Goal: Obtain resource: Download file/media

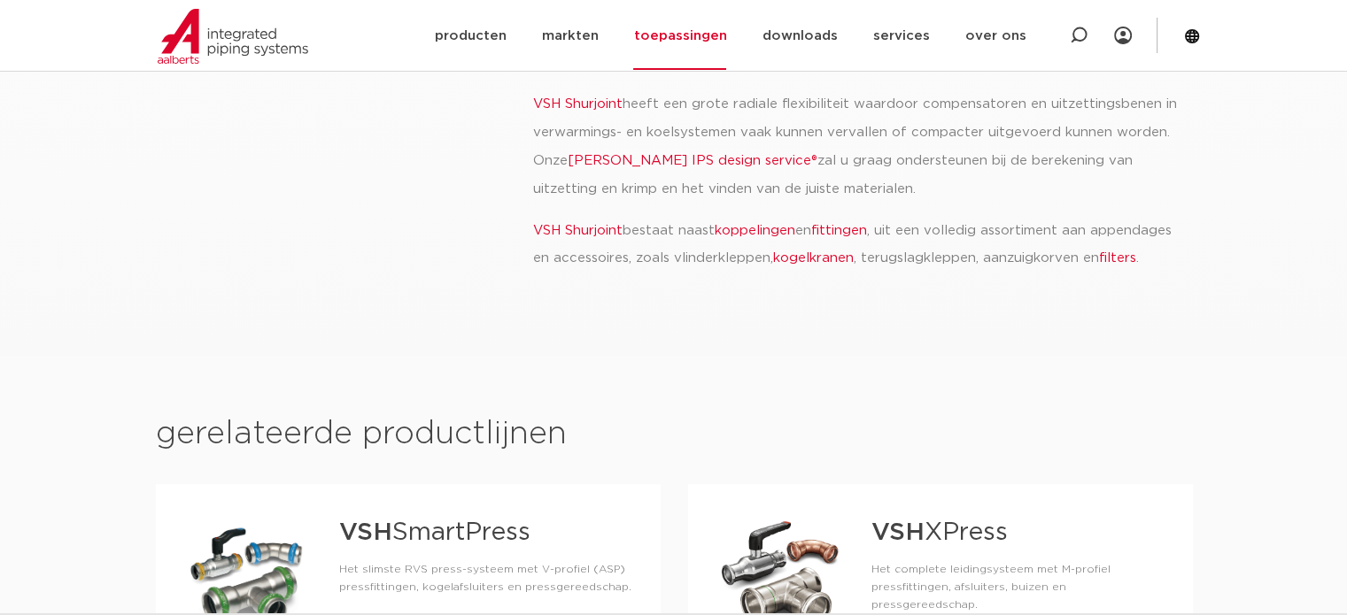
scroll to position [1090, 0]
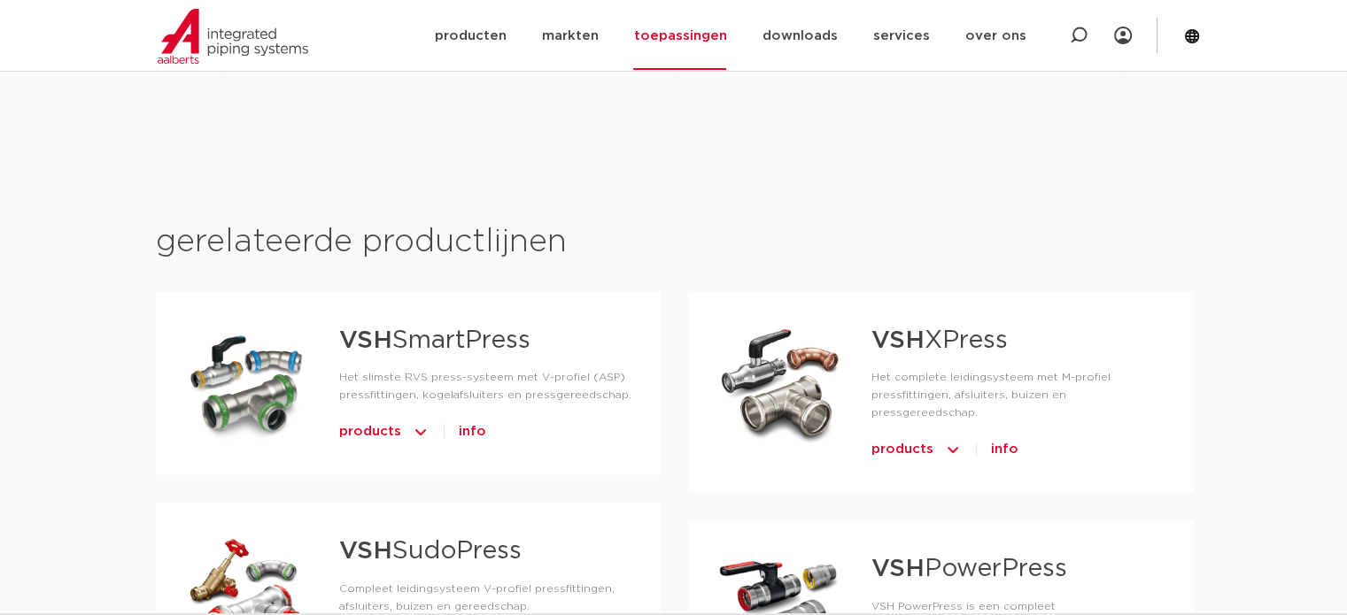
click at [917, 329] on strong "VSH" at bounding box center [897, 341] width 53 height 25
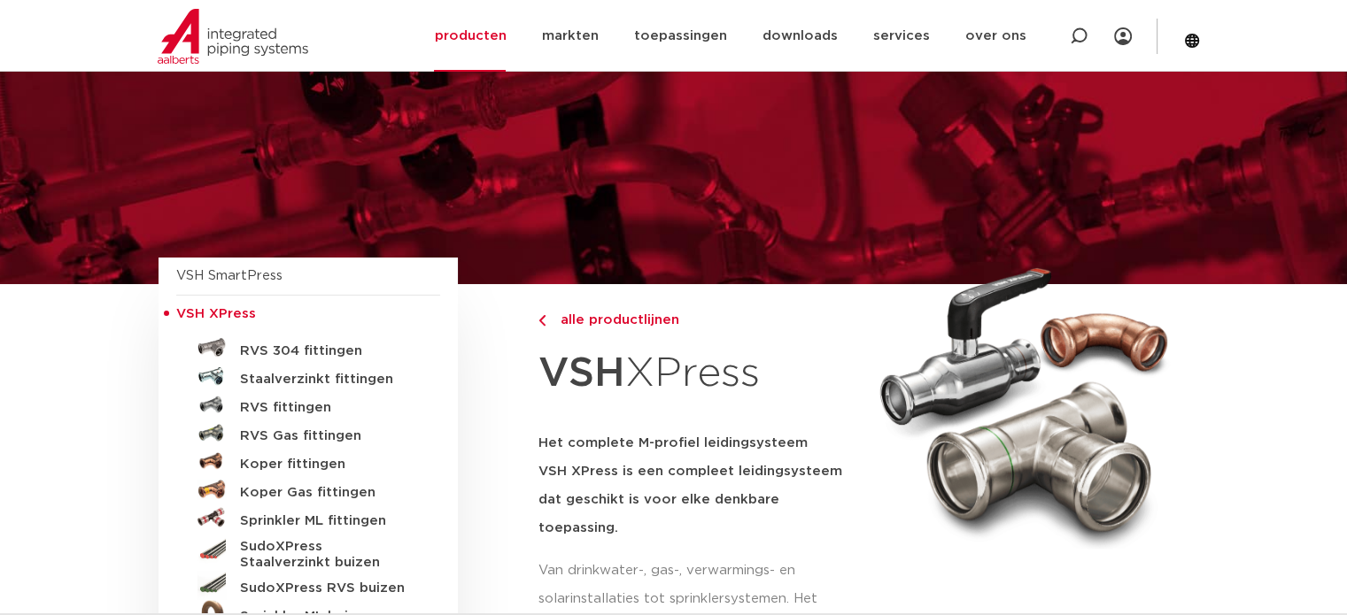
scroll to position [146, 0]
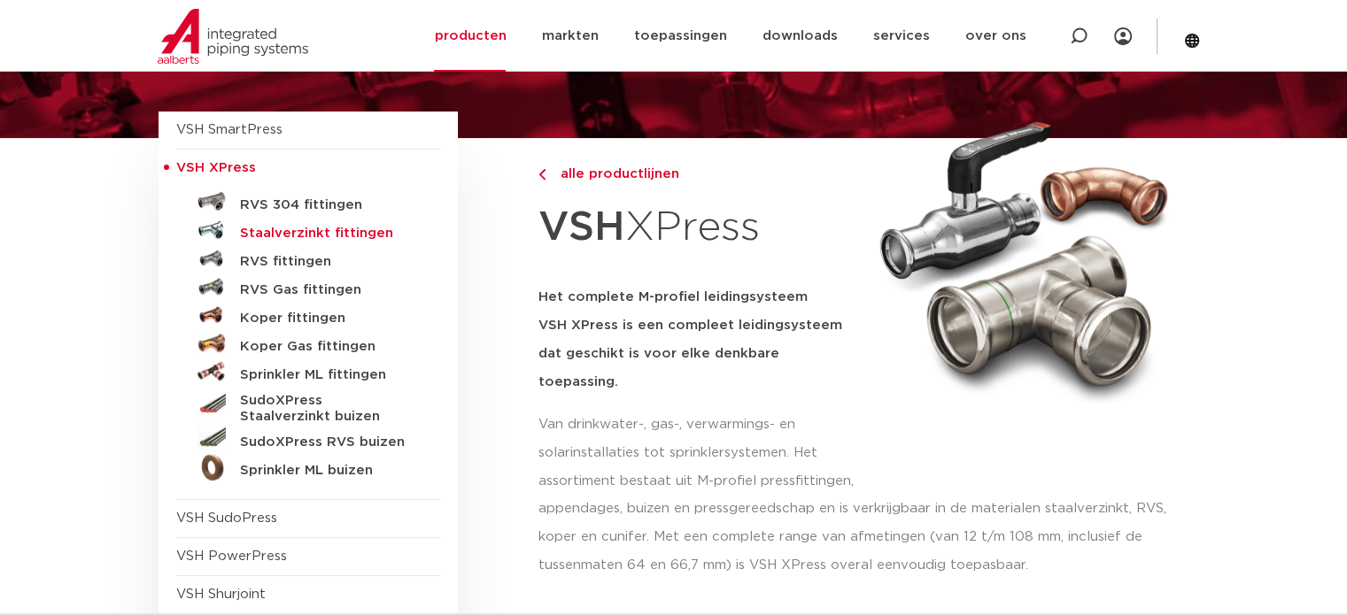
click at [277, 236] on h5 "Staalverzinkt fittingen" at bounding box center [327, 234] width 175 height 16
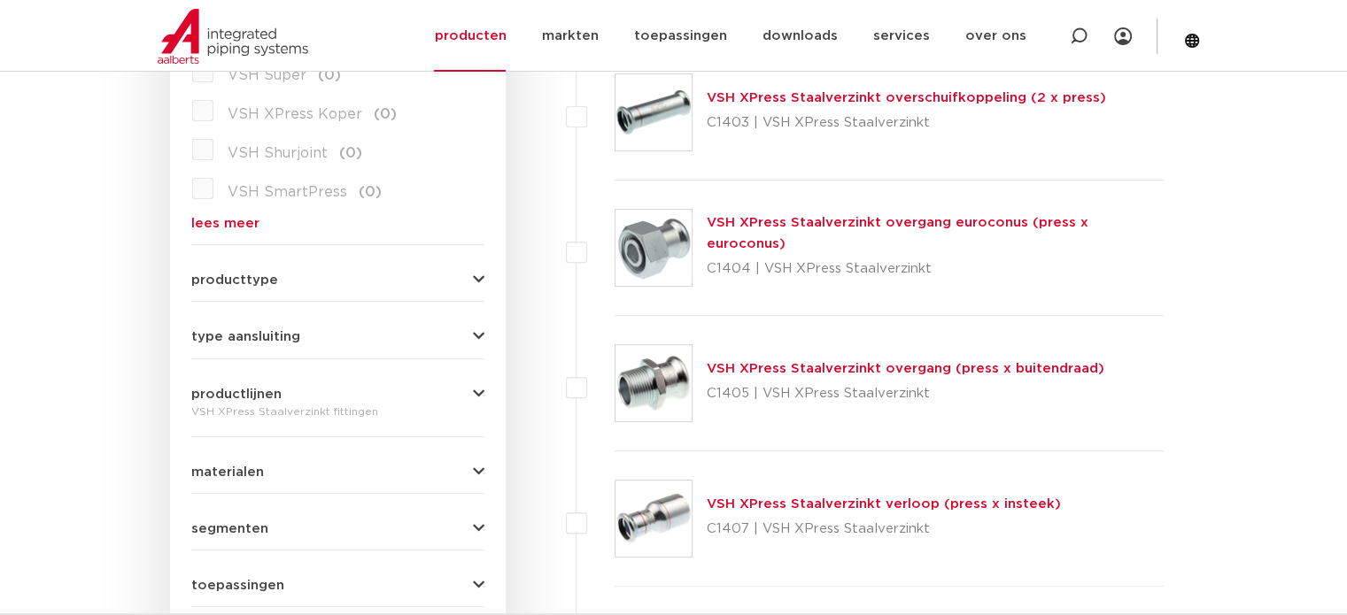
scroll to position [632, 0]
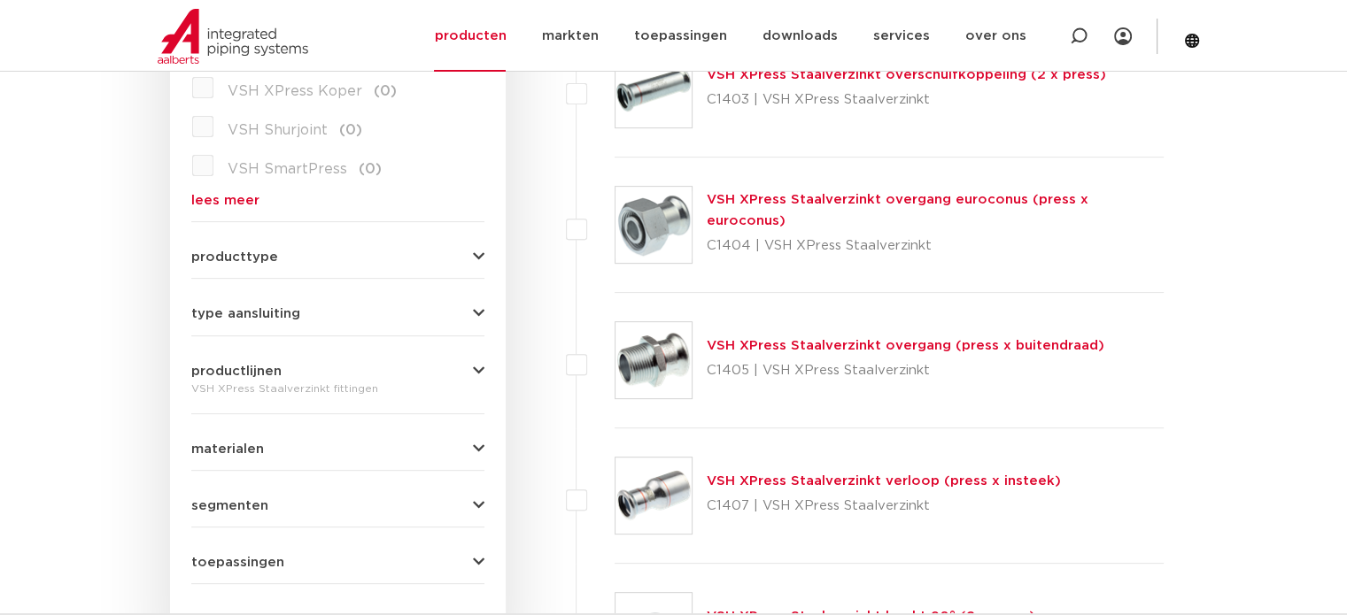
click at [476, 254] on icon "button" at bounding box center [479, 257] width 12 height 13
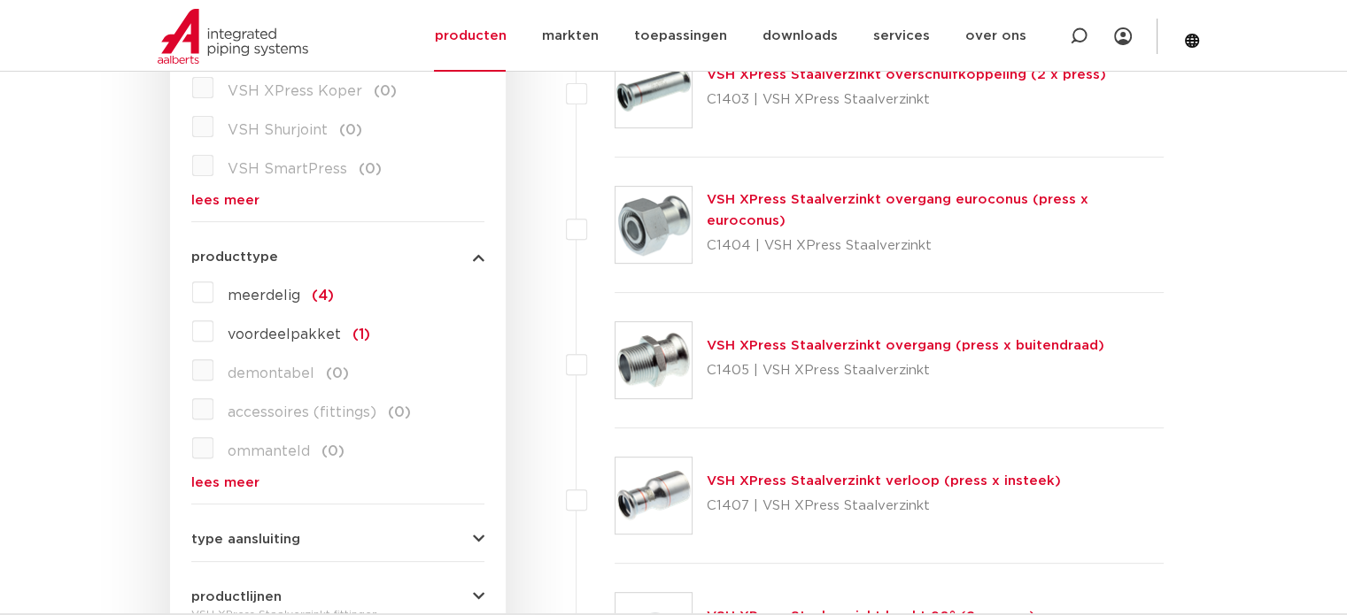
click at [477, 540] on icon "button" at bounding box center [479, 539] width 12 height 13
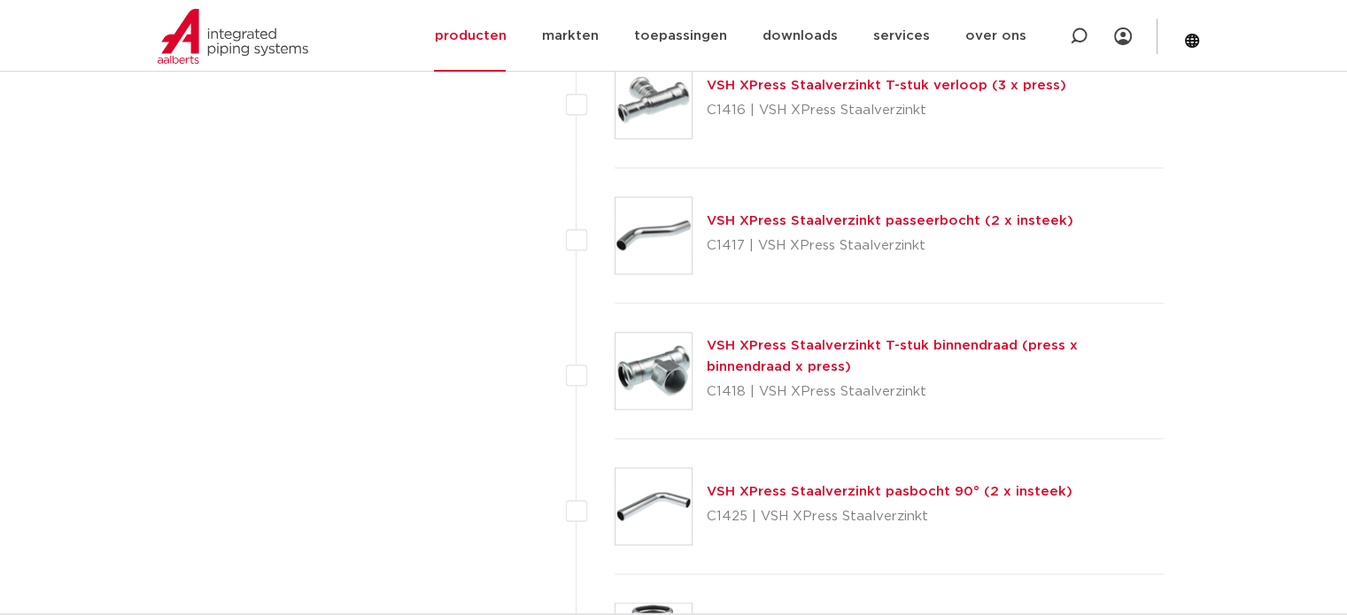
scroll to position [2158, 0]
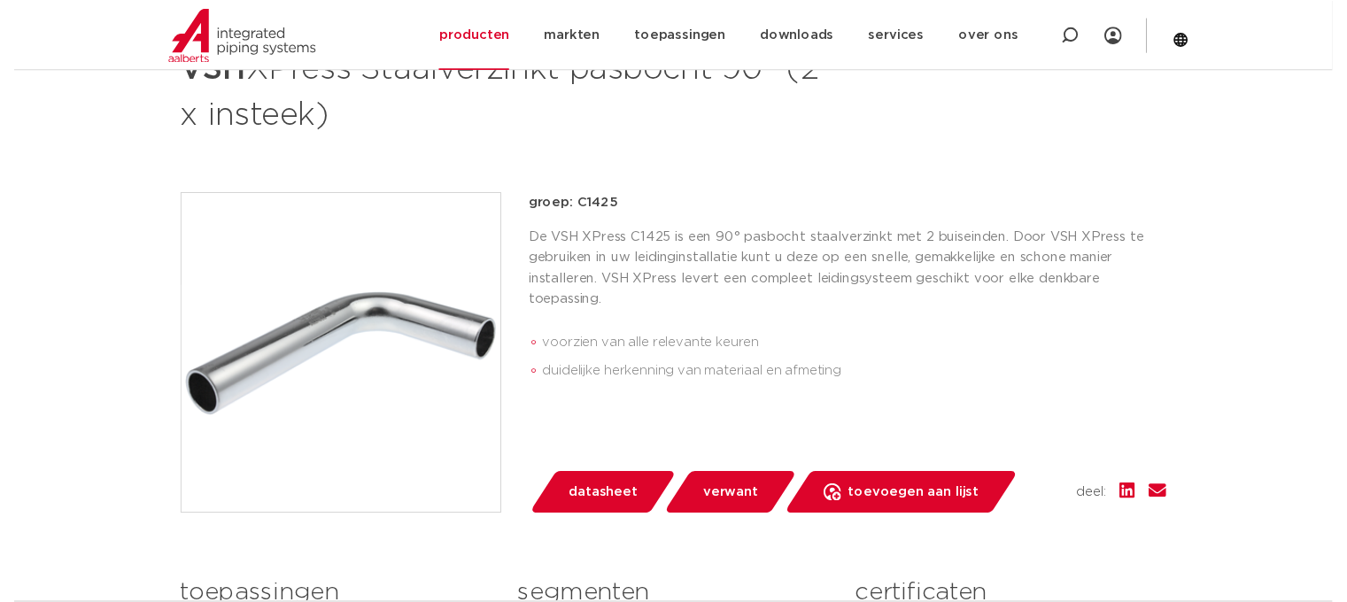
scroll to position [342, 0]
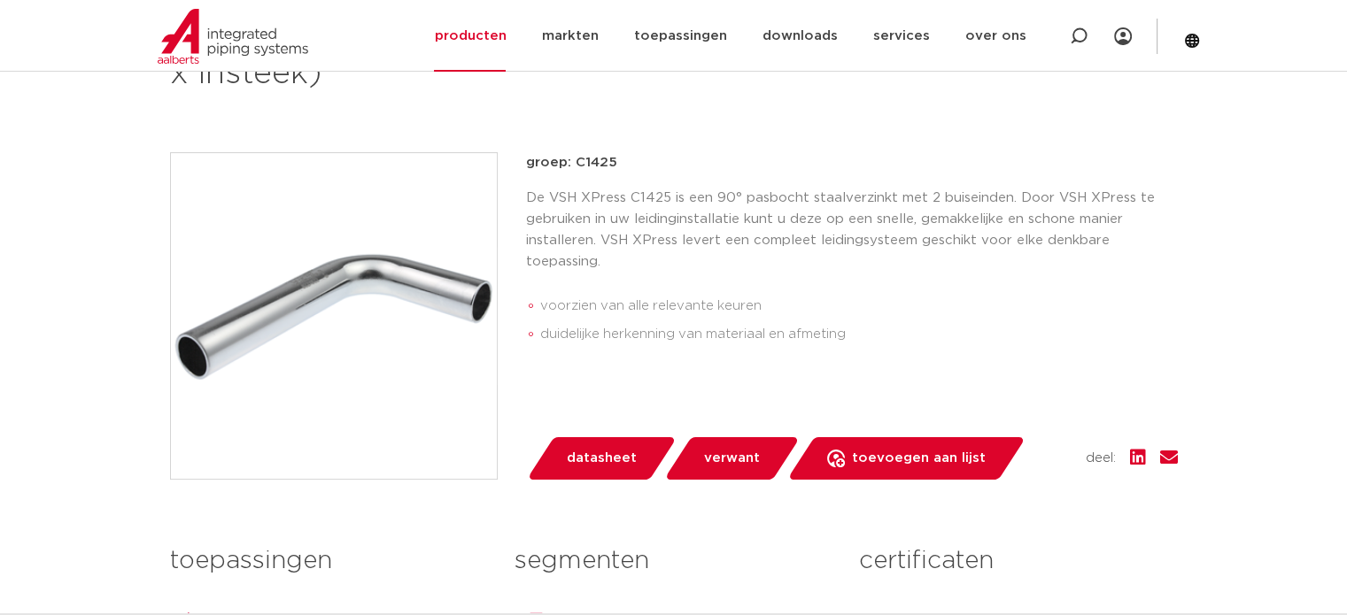
click at [599, 453] on span "datasheet" at bounding box center [602, 459] width 70 height 28
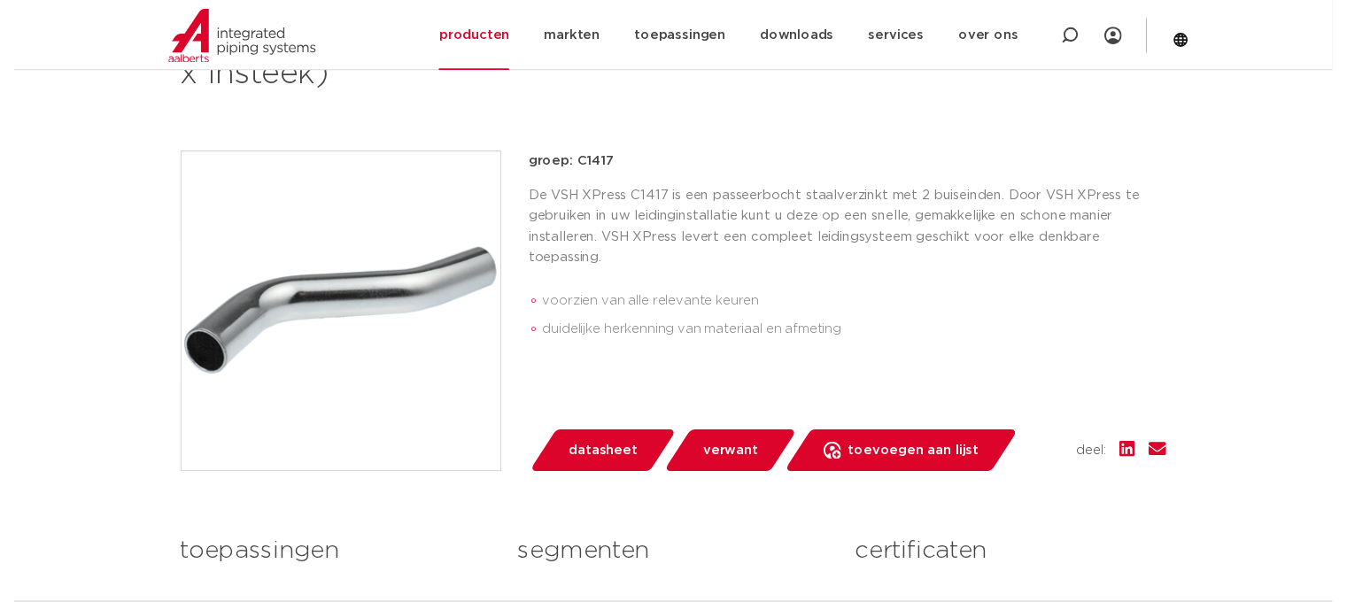
scroll to position [379, 0]
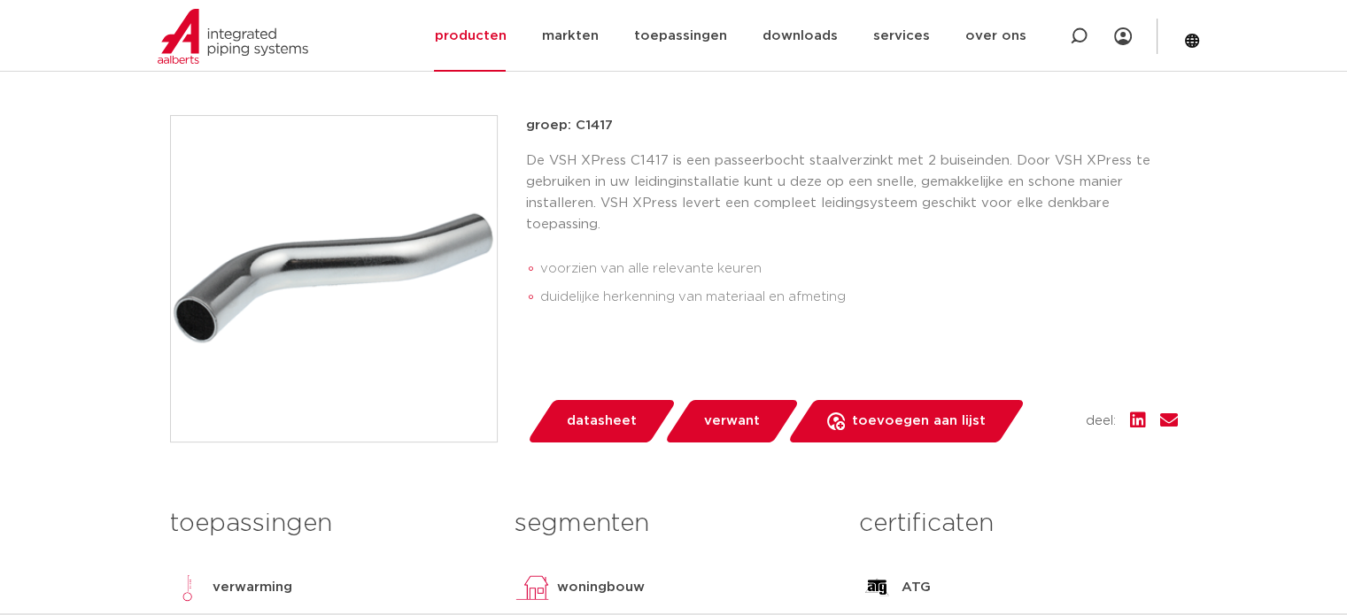
click at [599, 435] on span "datasheet" at bounding box center [602, 421] width 70 height 28
